Goal: Find specific page/section: Find specific page/section

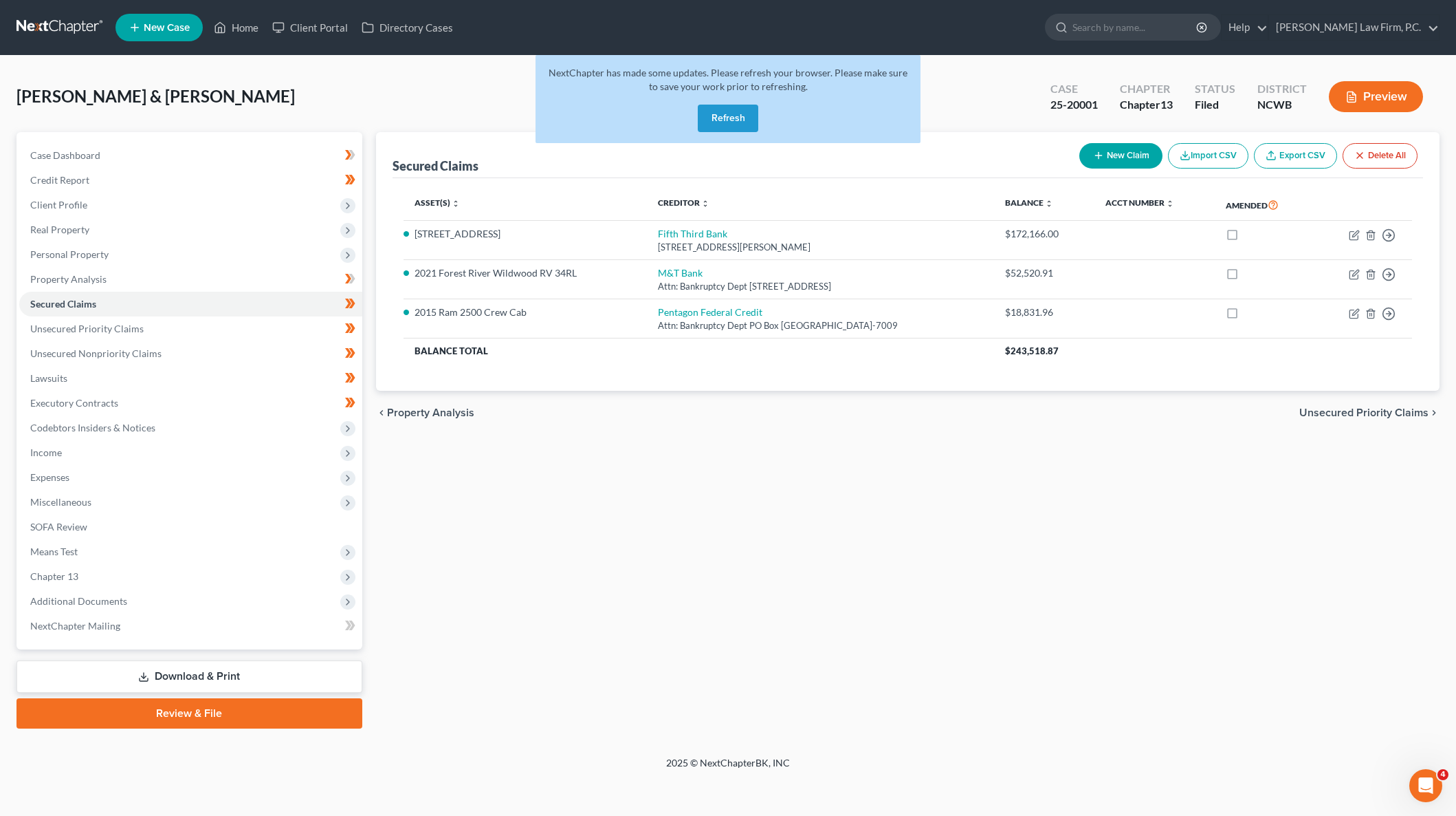
click at [732, 119] on button "Refresh" at bounding box center [728, 118] width 61 height 28
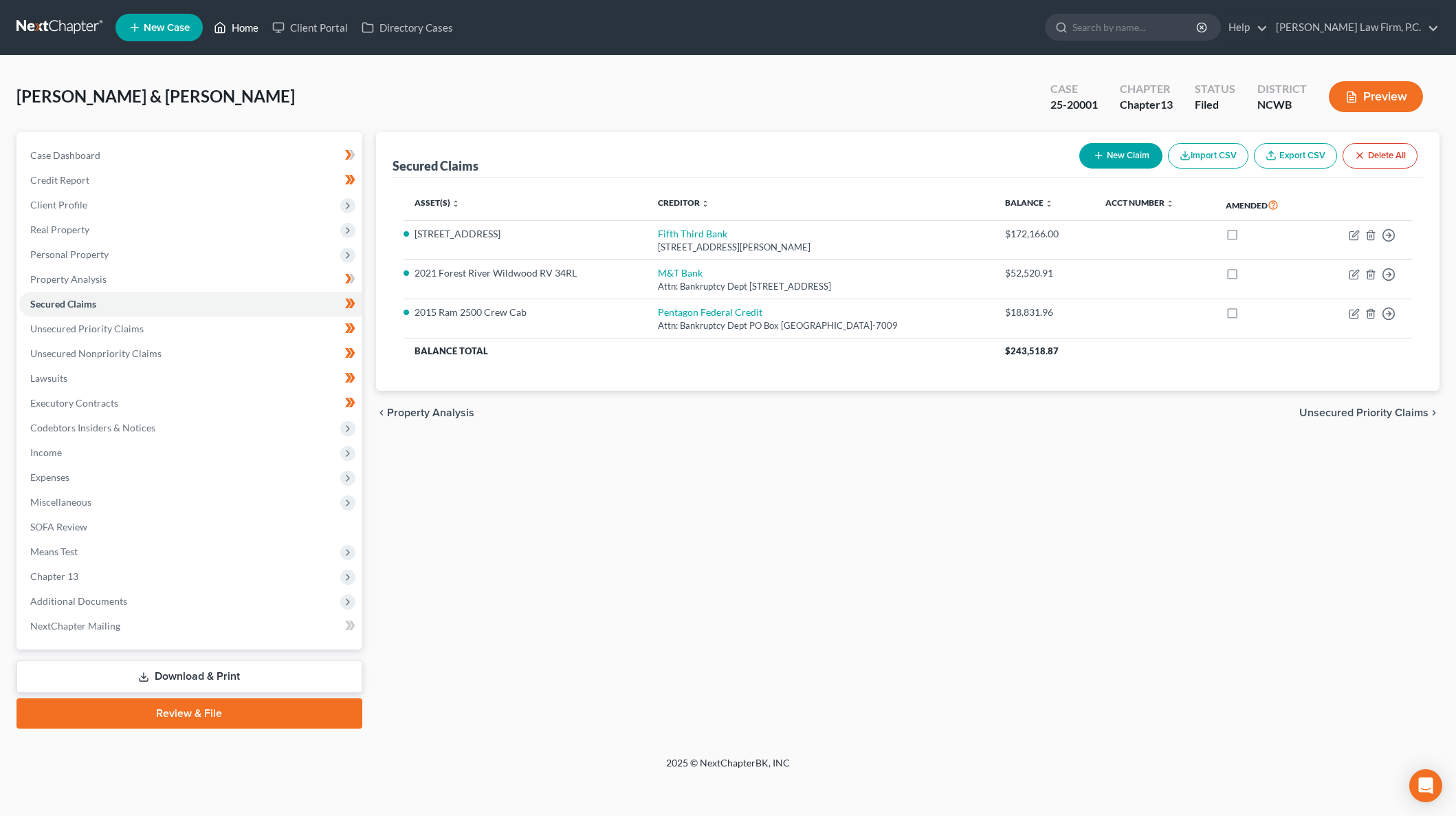
click at [250, 28] on link "Home" at bounding box center [236, 27] width 58 height 25
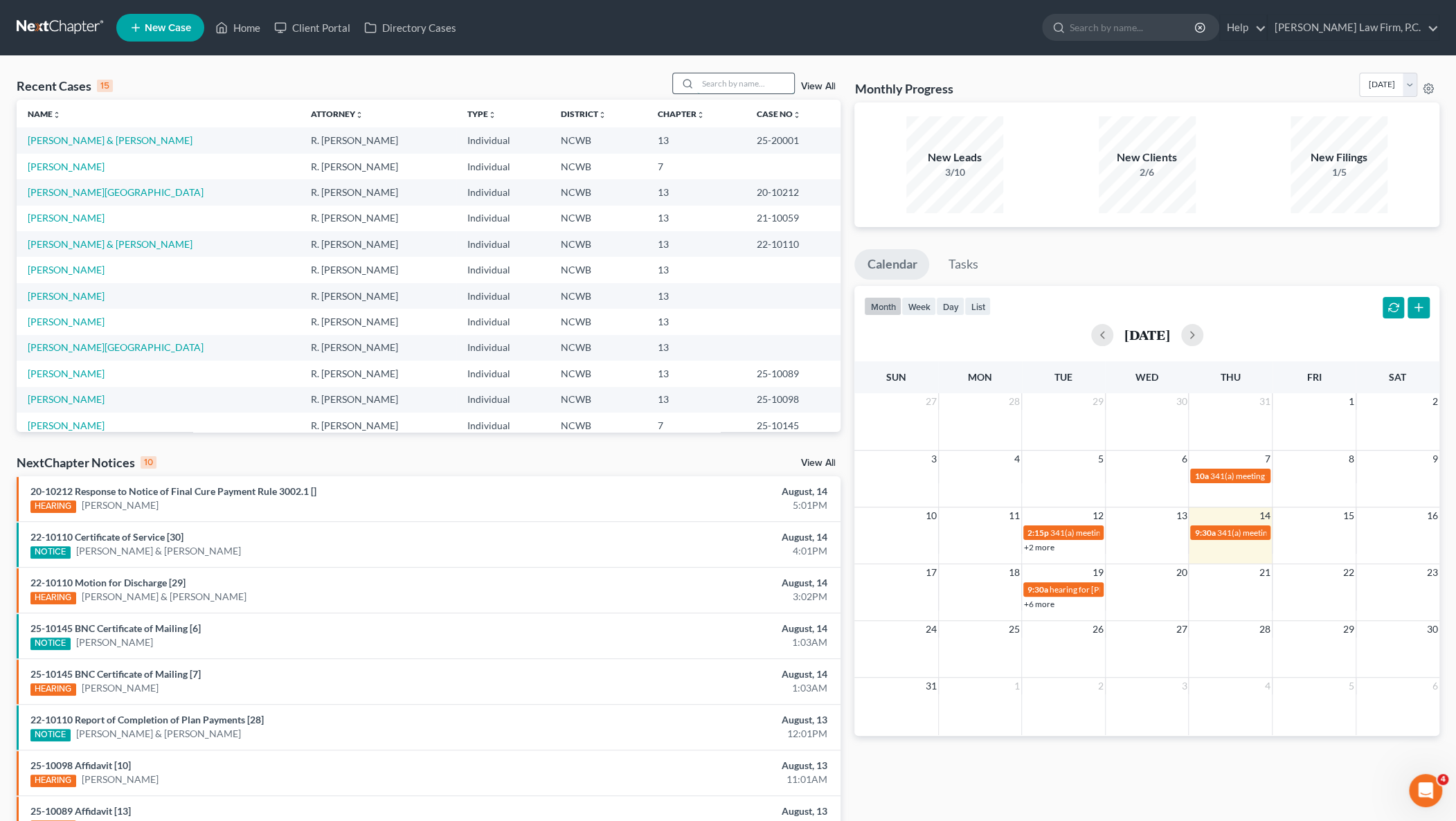
click at [733, 89] on input "search" at bounding box center [745, 83] width 97 height 20
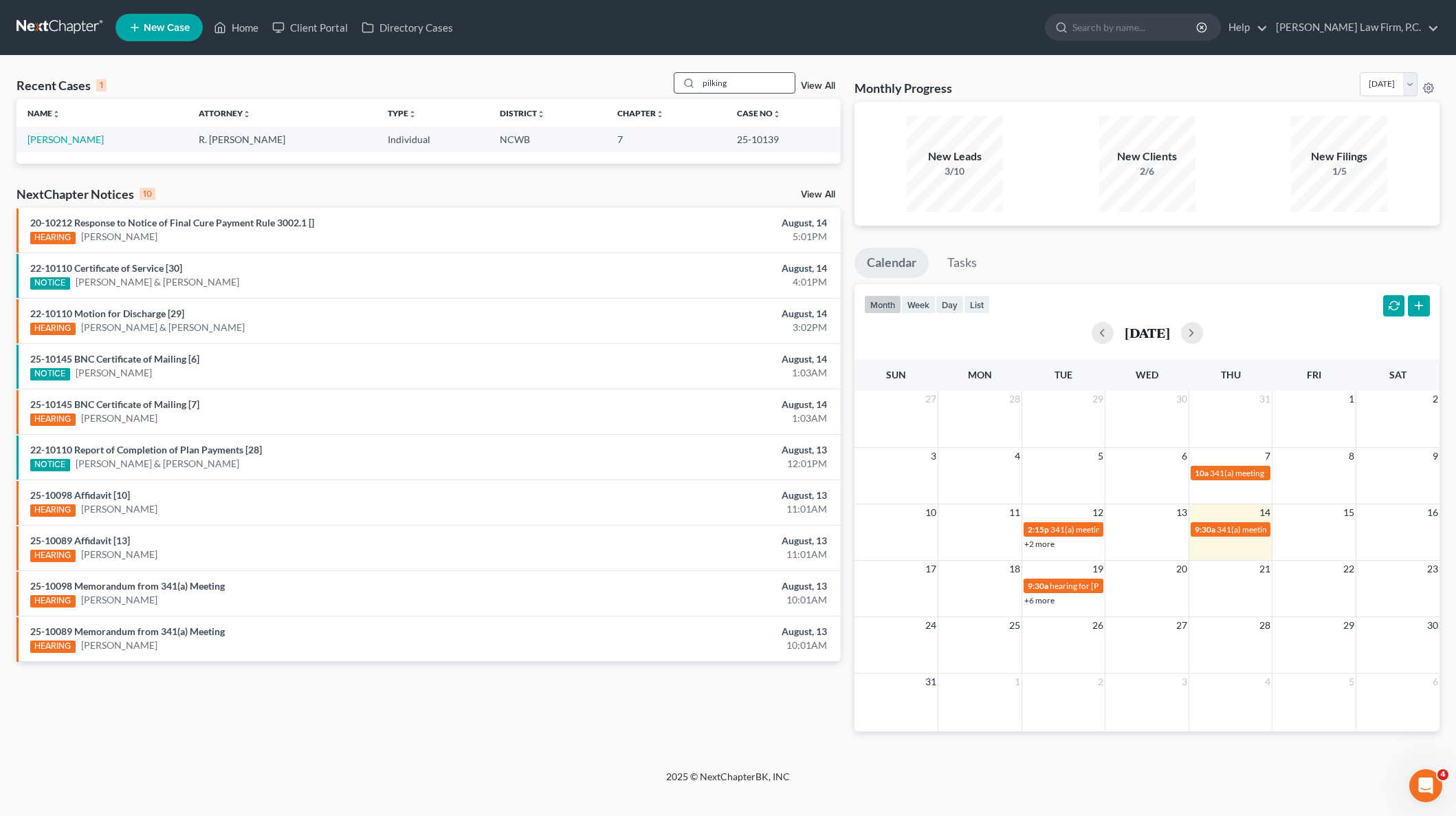
drag, startPoint x: 715, startPoint y: 88, endPoint x: 685, endPoint y: 85, distance: 30.1
click at [685, 85] on div "pilking" at bounding box center [735, 82] width 123 height 21
type input "pilking"
click at [89, 138] on link "Pilkington, Benjamin" at bounding box center [66, 139] width 76 height 12
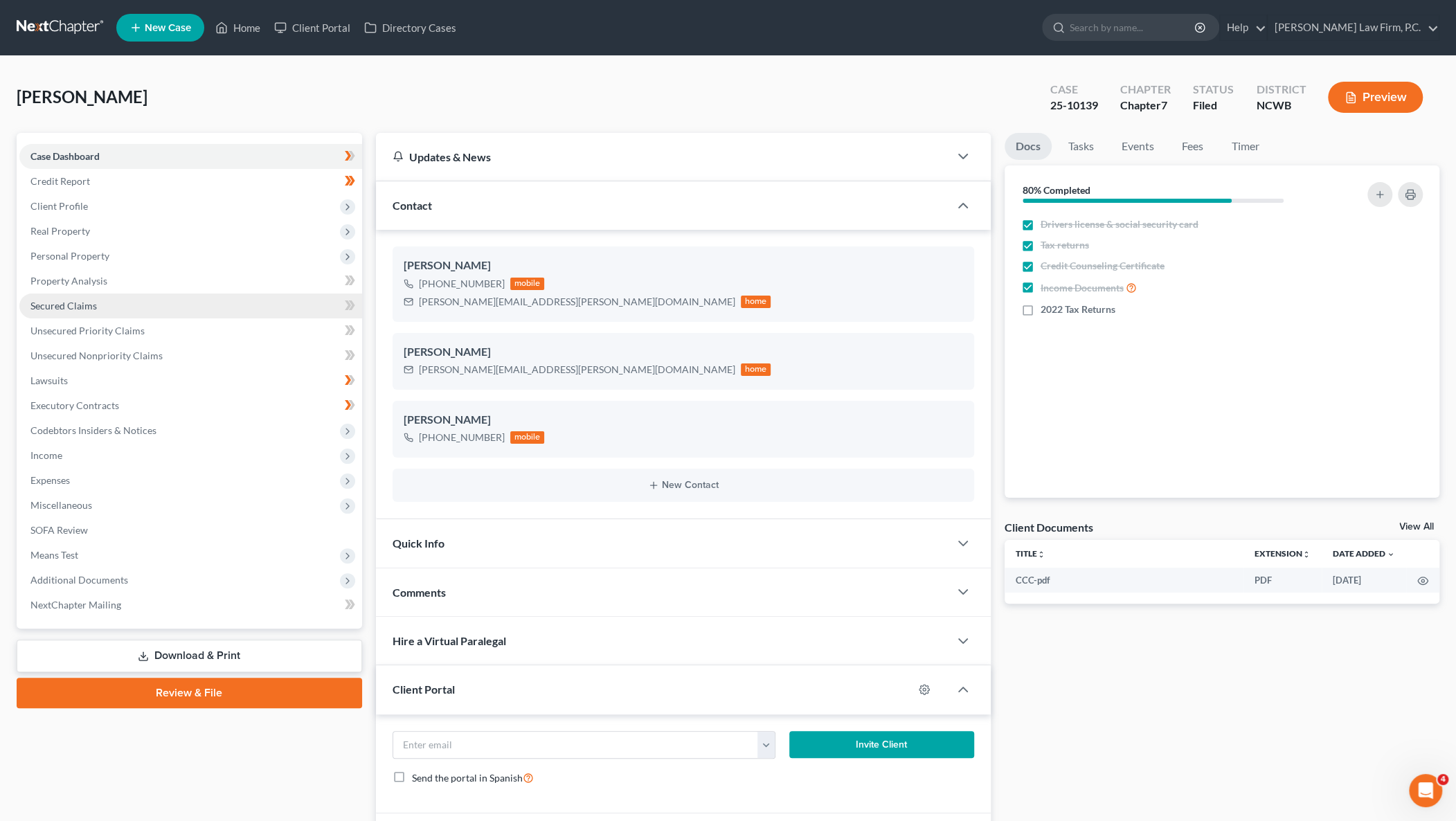
click at [61, 301] on span "Secured Claims" at bounding box center [63, 306] width 66 height 12
